Goal: Navigation & Orientation: Find specific page/section

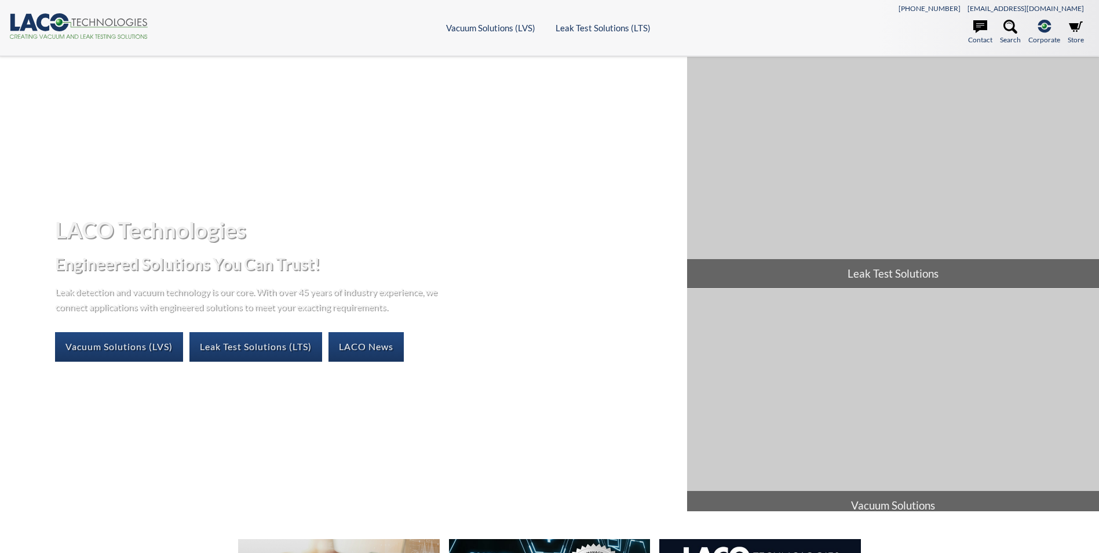
select select "Language Translate Widget"
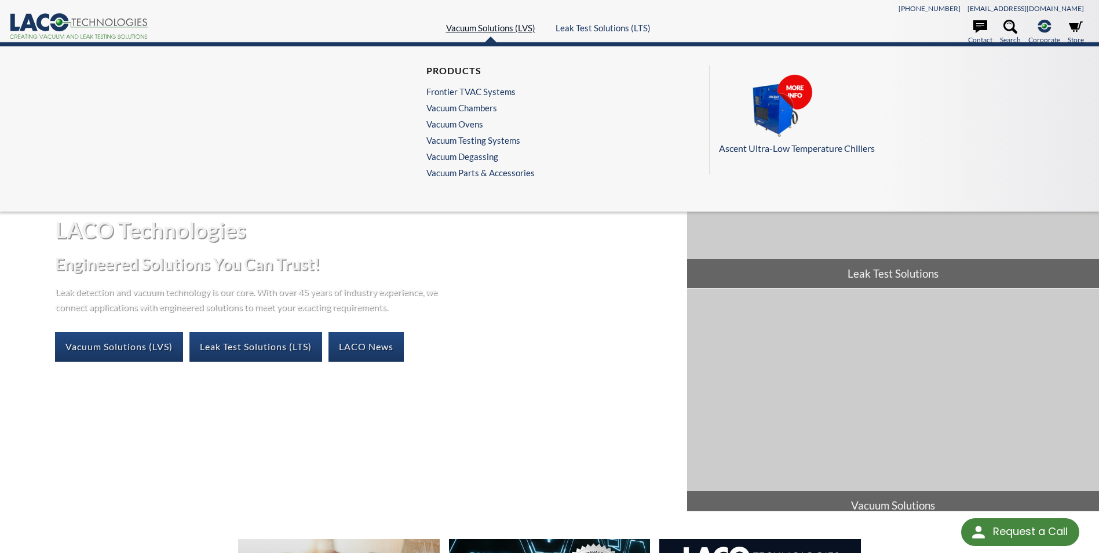
click at [491, 25] on link "Vacuum Solutions (LVS)" at bounding box center [490, 28] width 89 height 10
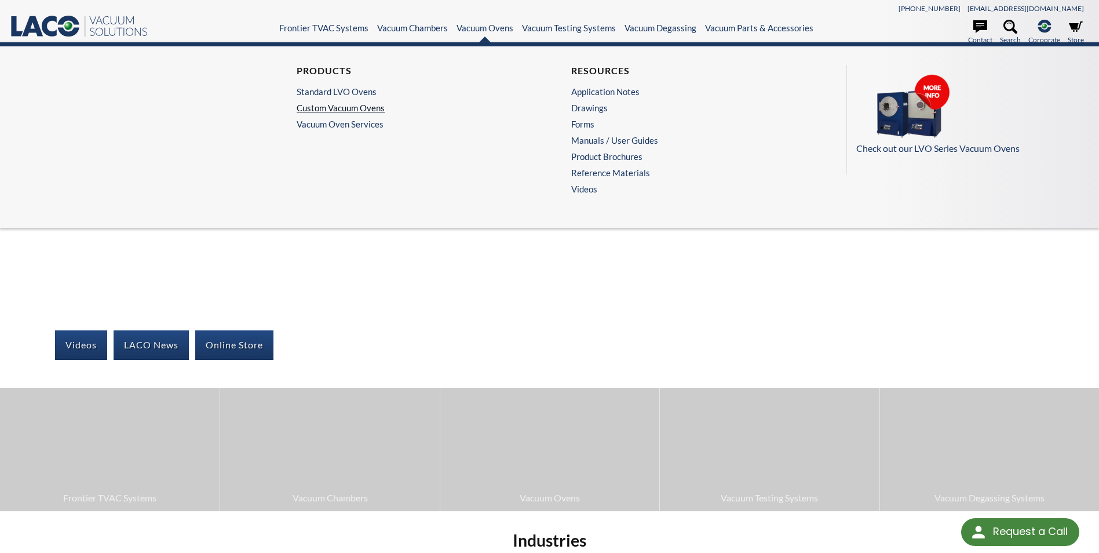
click at [351, 107] on link "Custom Vacuum Ovens" at bounding box center [409, 108] width 225 height 10
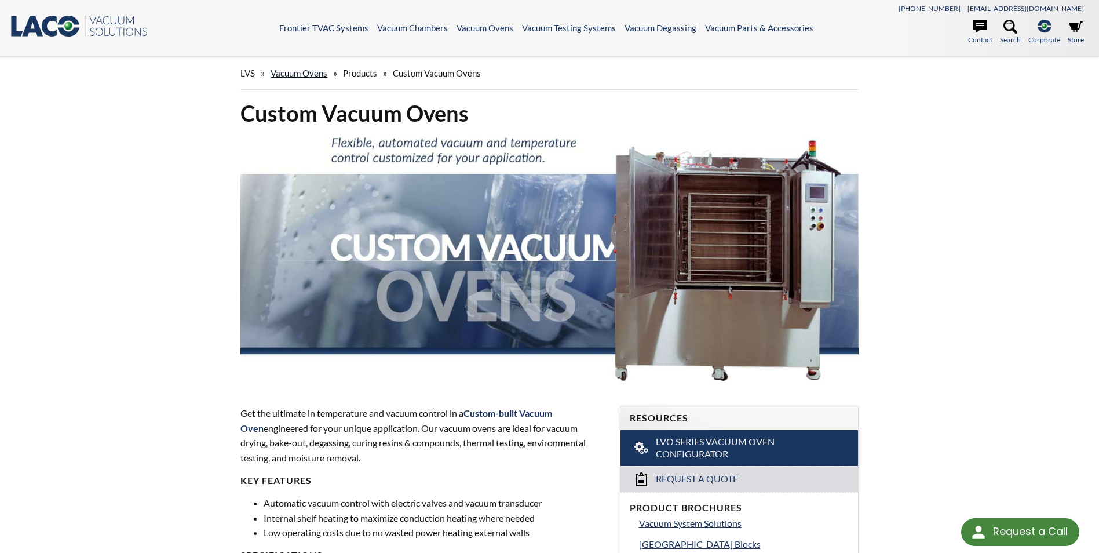
click at [291, 75] on link "Vacuum Ovens" at bounding box center [299, 73] width 57 height 10
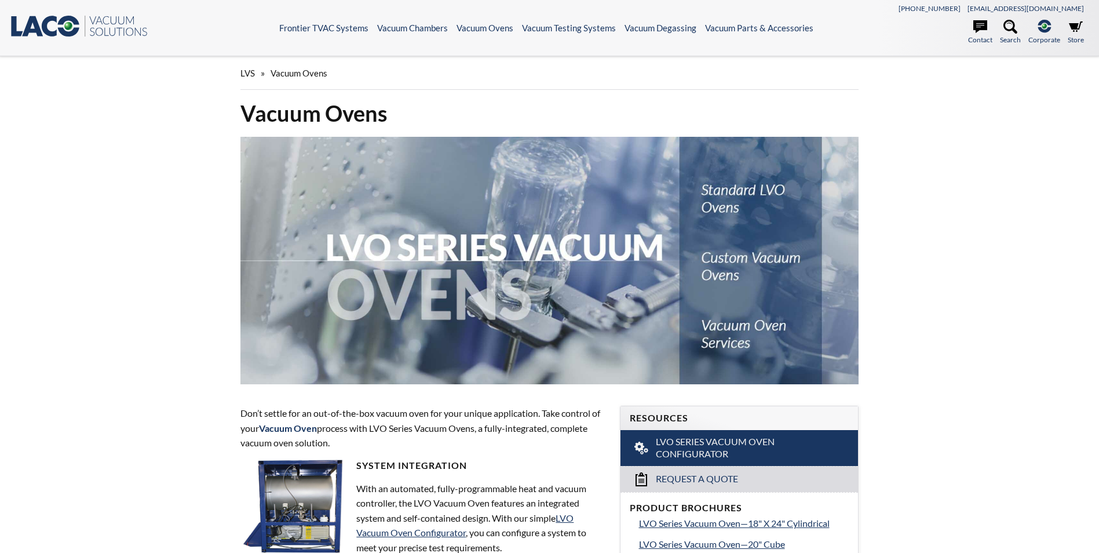
select select "Language Translate Widget"
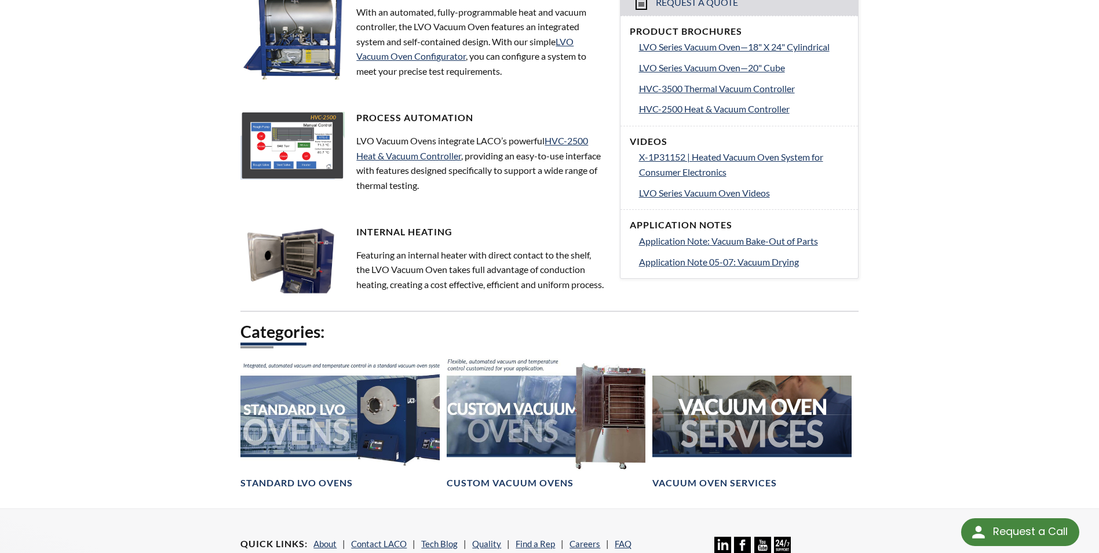
scroll to position [695, 0]
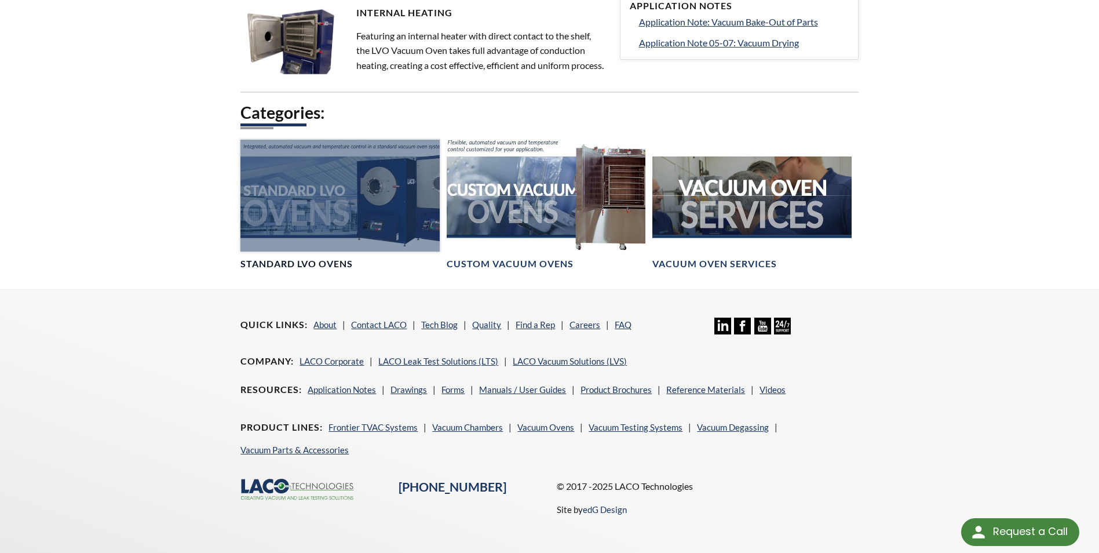
click at [294, 241] on div at bounding box center [340, 196] width 199 height 112
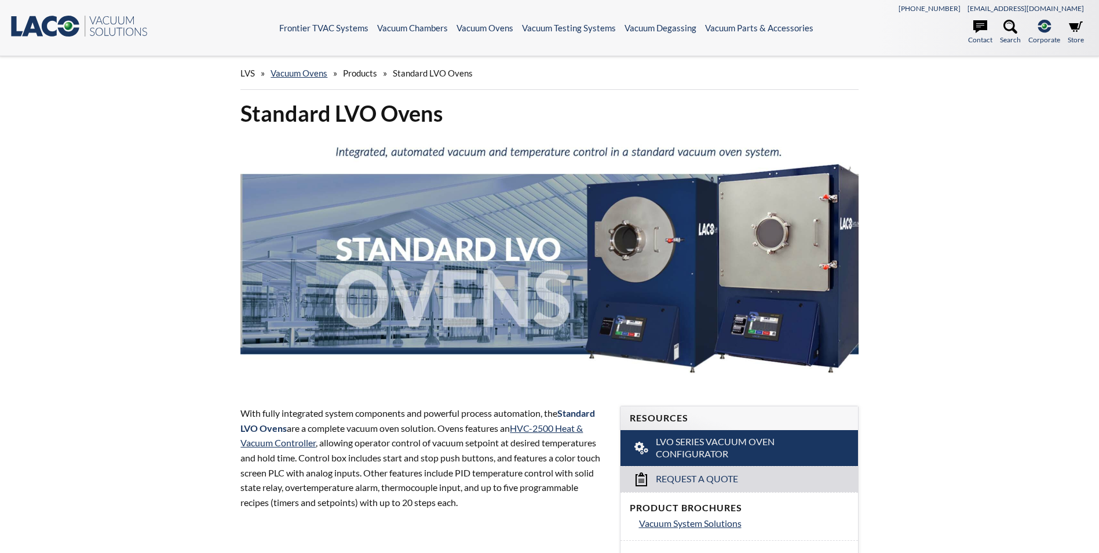
select select "Language Translate Widget"
click at [64, 24] on icon ".st0{fill:#193661;} .st1{fill:url(#SVGID_1_);} .st2{enable-background:new ;} .s…" at bounding box center [78, 25] width 139 height 23
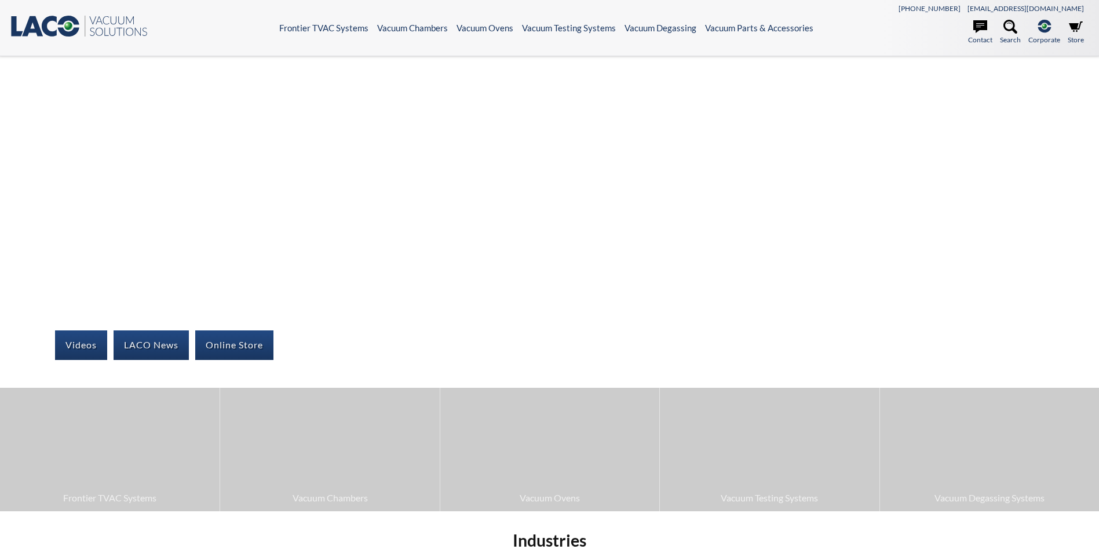
select select "Language Translate Widget"
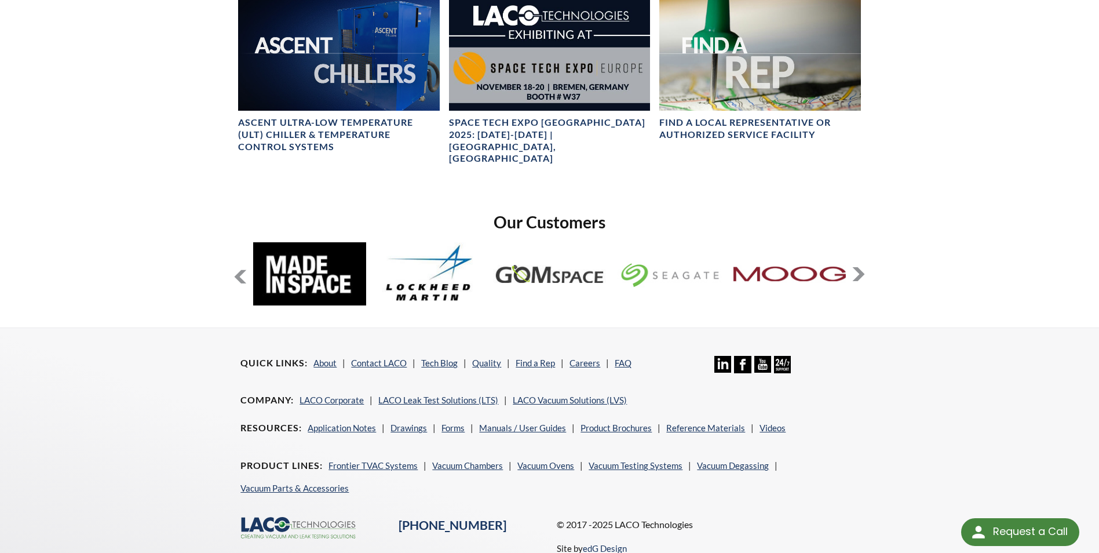
scroll to position [873, 0]
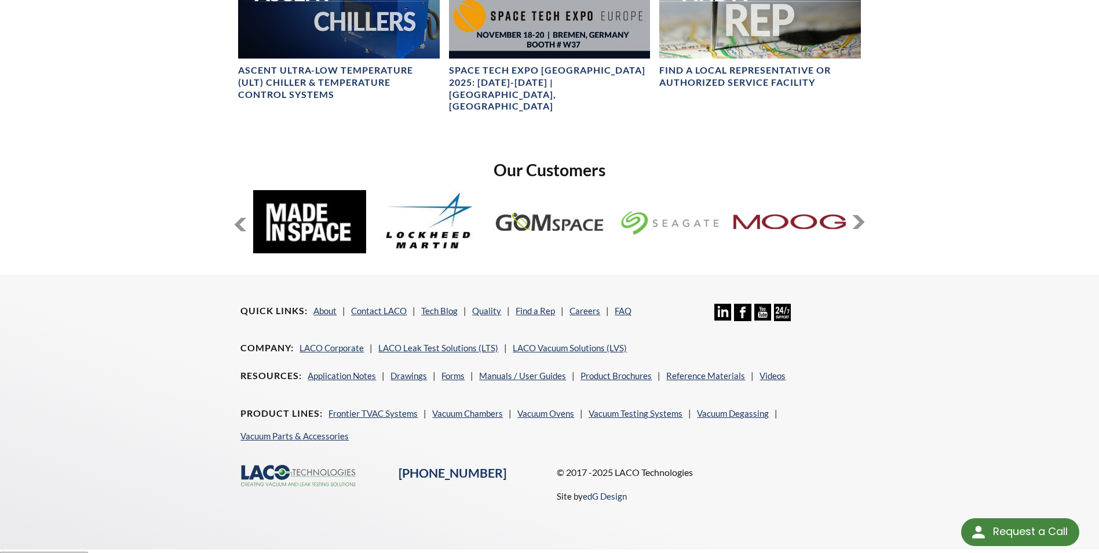
click at [329, 469] on icon at bounding box center [324, 472] width 63 height 6
